Goal: Task Accomplishment & Management: Manage account settings

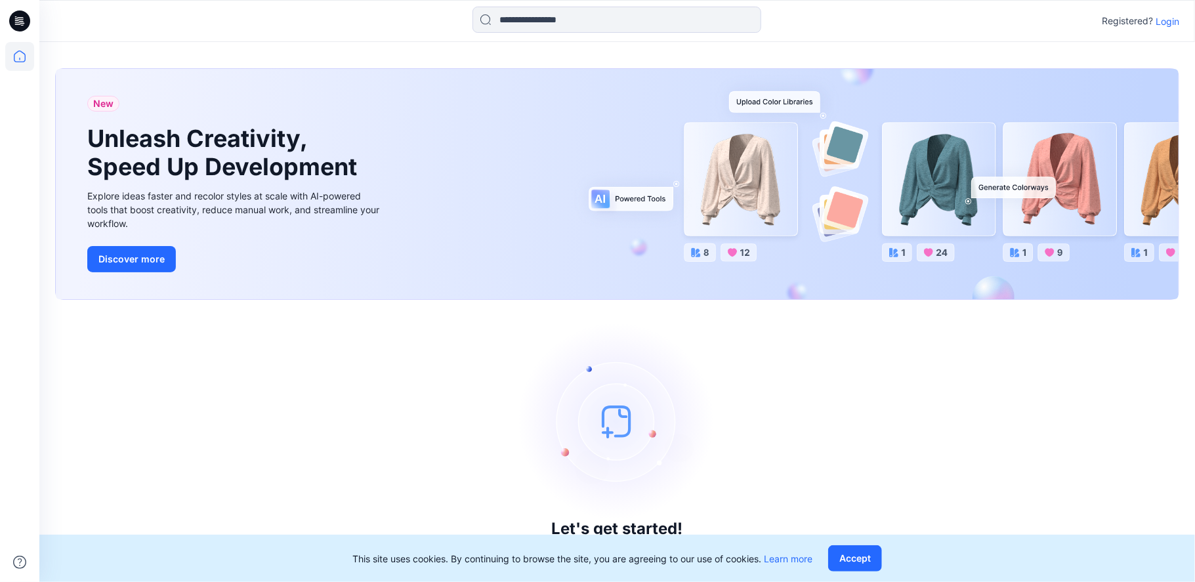
click at [1166, 23] on p "Login" at bounding box center [1168, 21] width 24 height 14
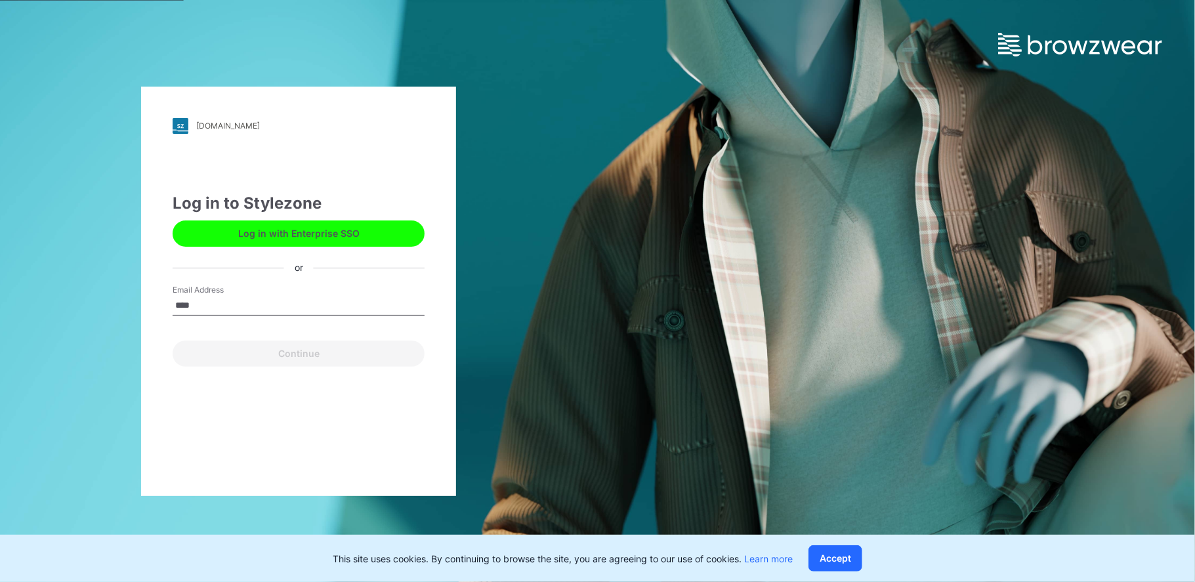
type input "**********"
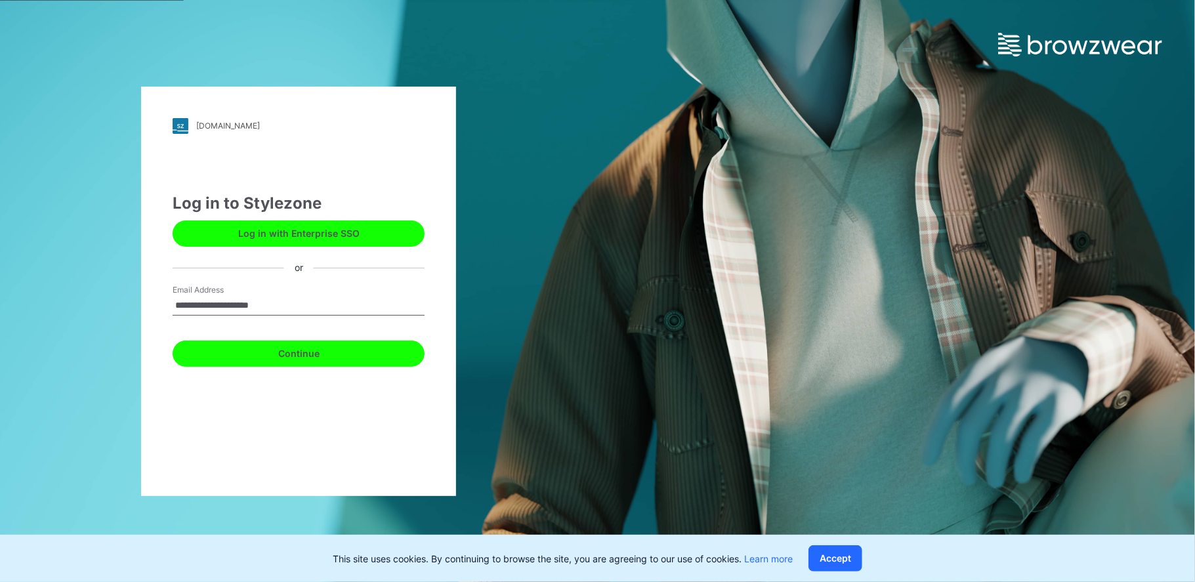
click at [256, 354] on button "Continue" at bounding box center [299, 354] width 252 height 26
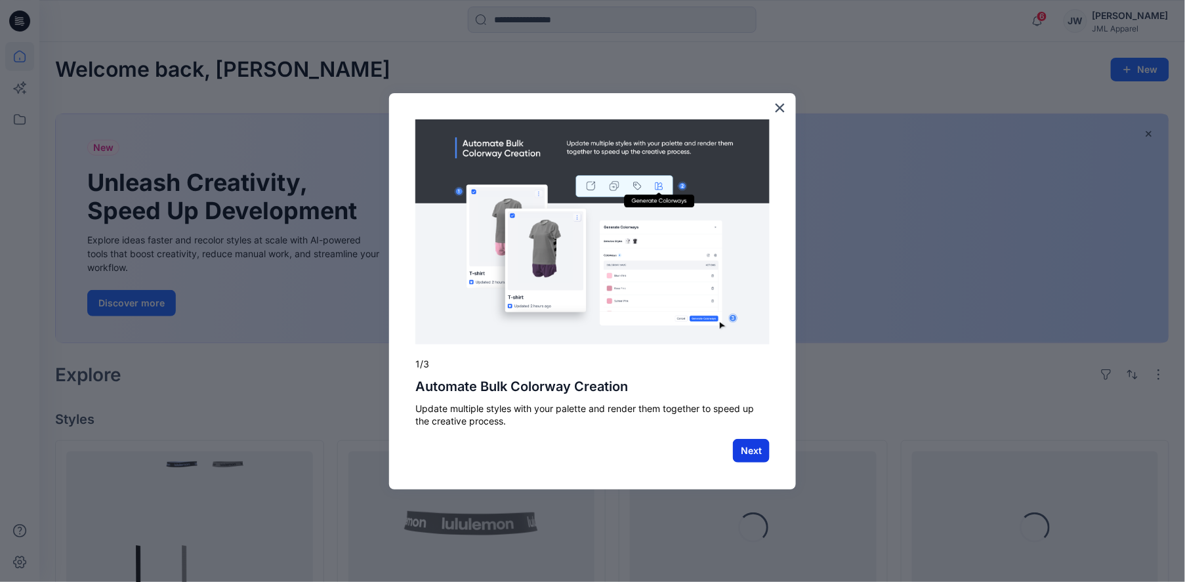
click at [752, 448] on button "Next" at bounding box center [751, 451] width 37 height 24
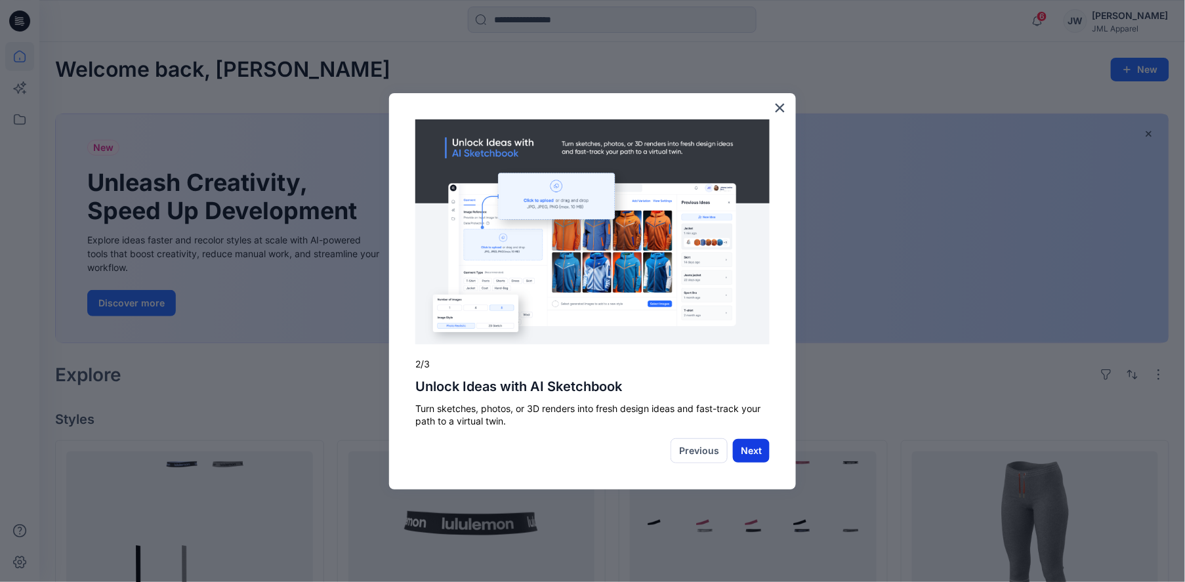
click at [765, 458] on button "Next" at bounding box center [751, 451] width 37 height 24
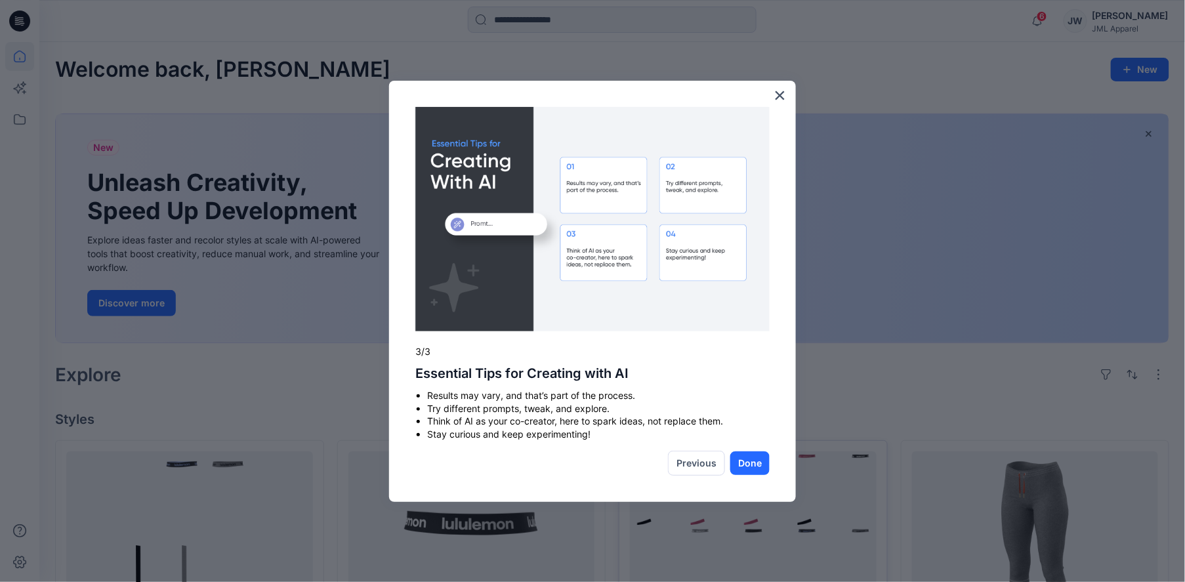
click at [765, 459] on button "Done" at bounding box center [750, 464] width 39 height 24
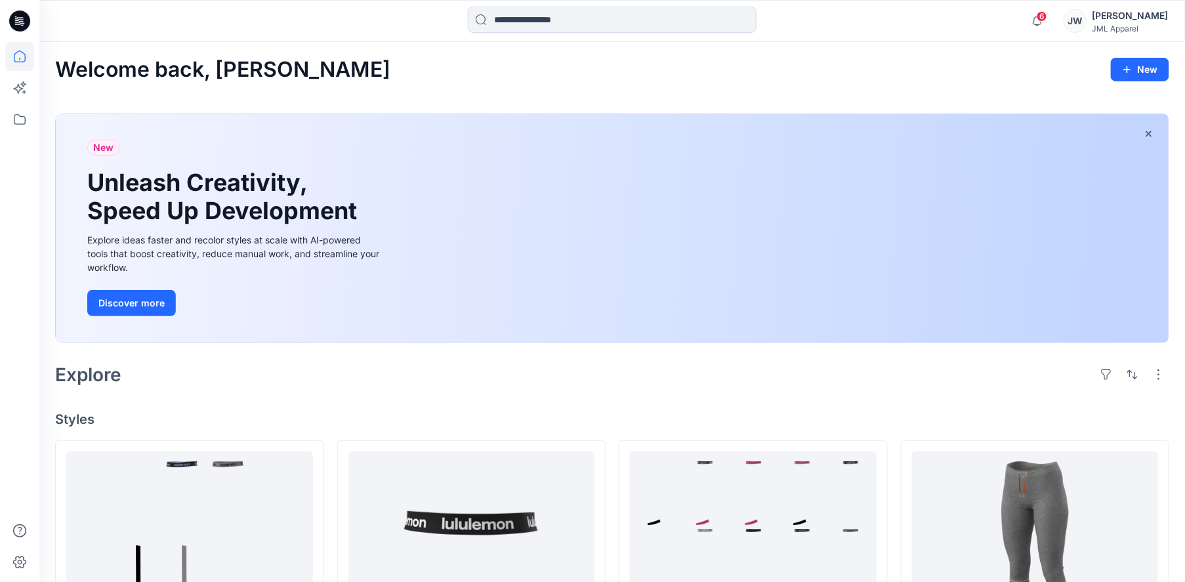
click at [1088, 17] on div "JW" at bounding box center [1076, 21] width 24 height 24
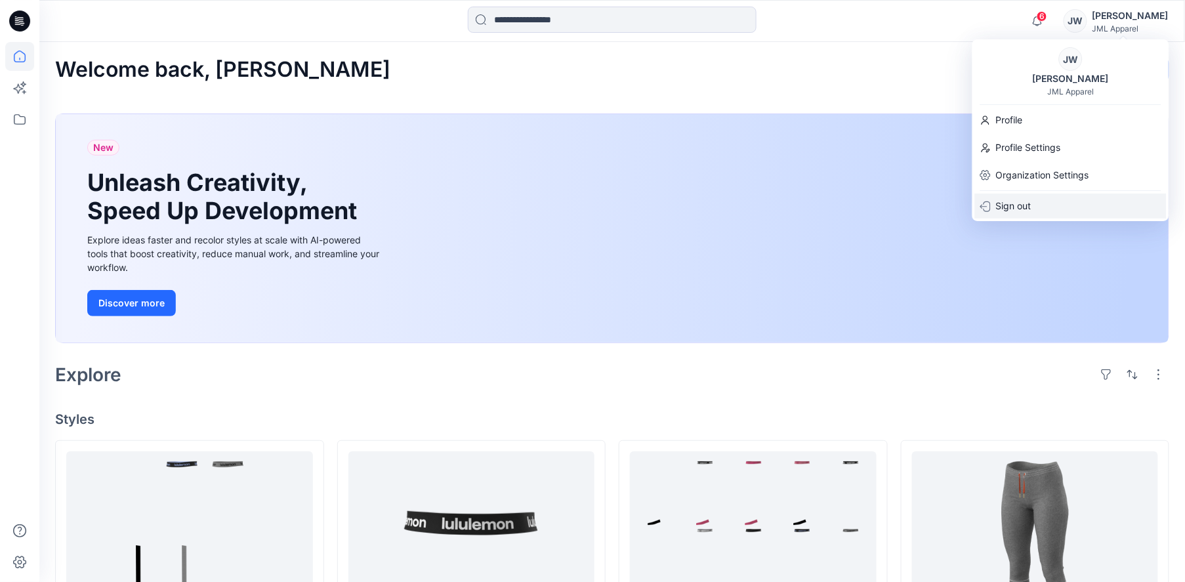
click at [1030, 200] on p "Sign out" at bounding box center [1013, 206] width 35 height 25
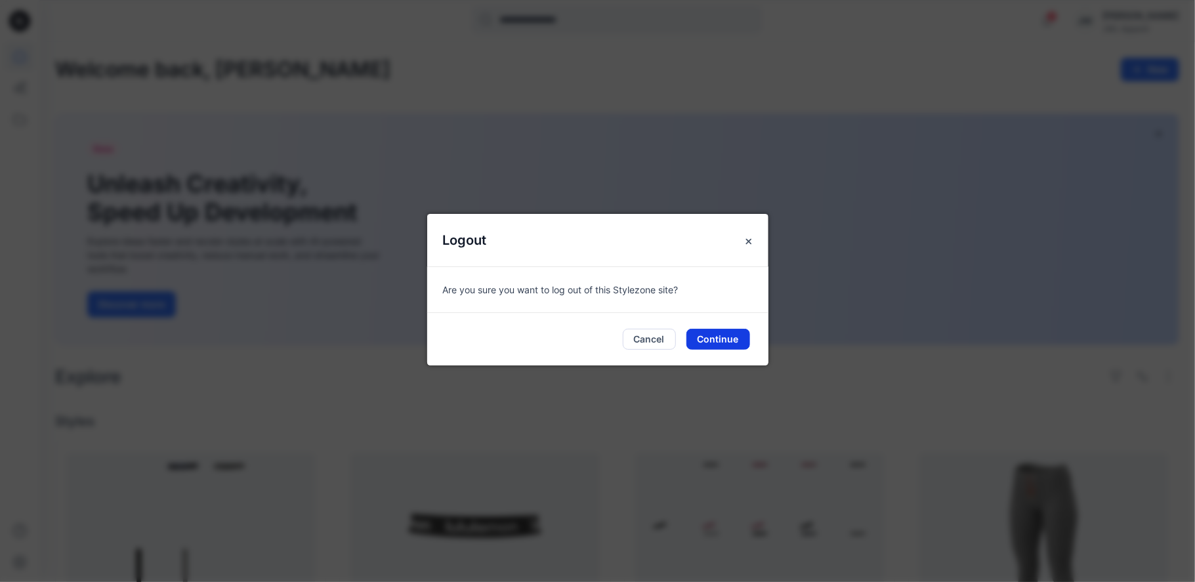
click at [724, 338] on button "Continue" at bounding box center [719, 339] width 64 height 21
